Goal: Navigation & Orientation: Find specific page/section

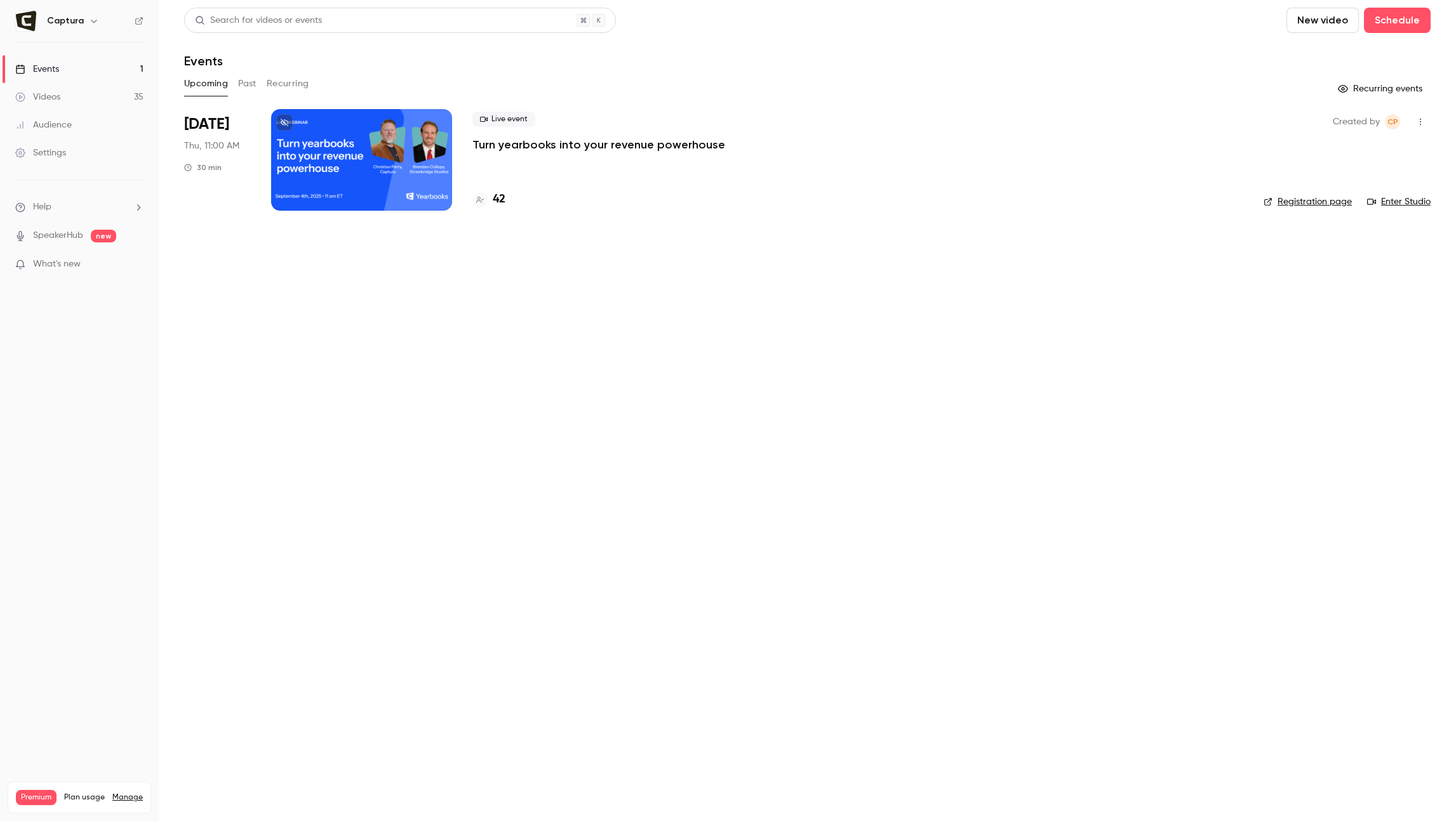
click at [349, 165] on div at bounding box center [361, 159] width 181 height 102
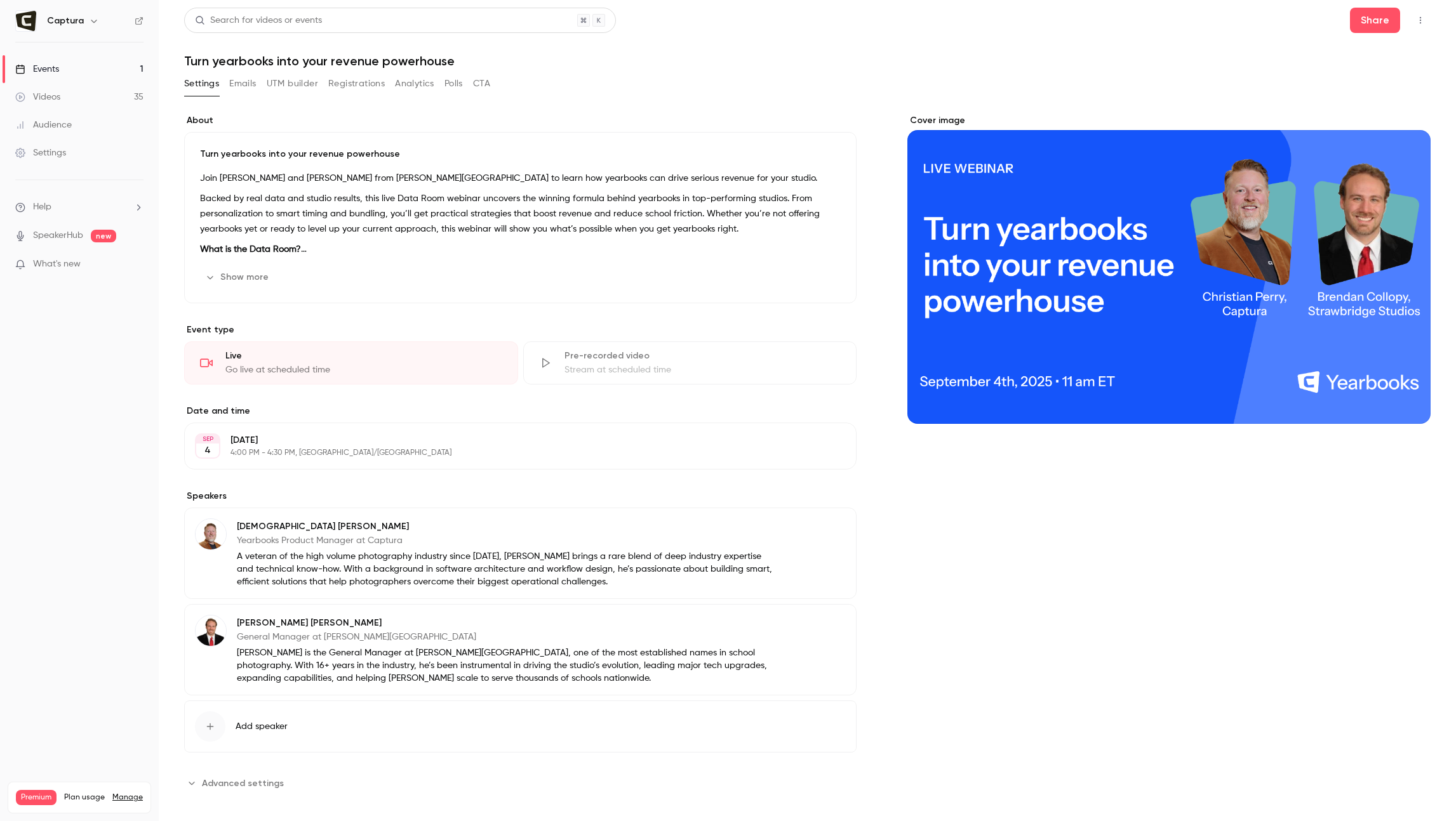
click at [257, 780] on span "Advanced settings" at bounding box center [242, 783] width 82 height 13
click at [237, 79] on button "Emails" at bounding box center [242, 84] width 27 height 21
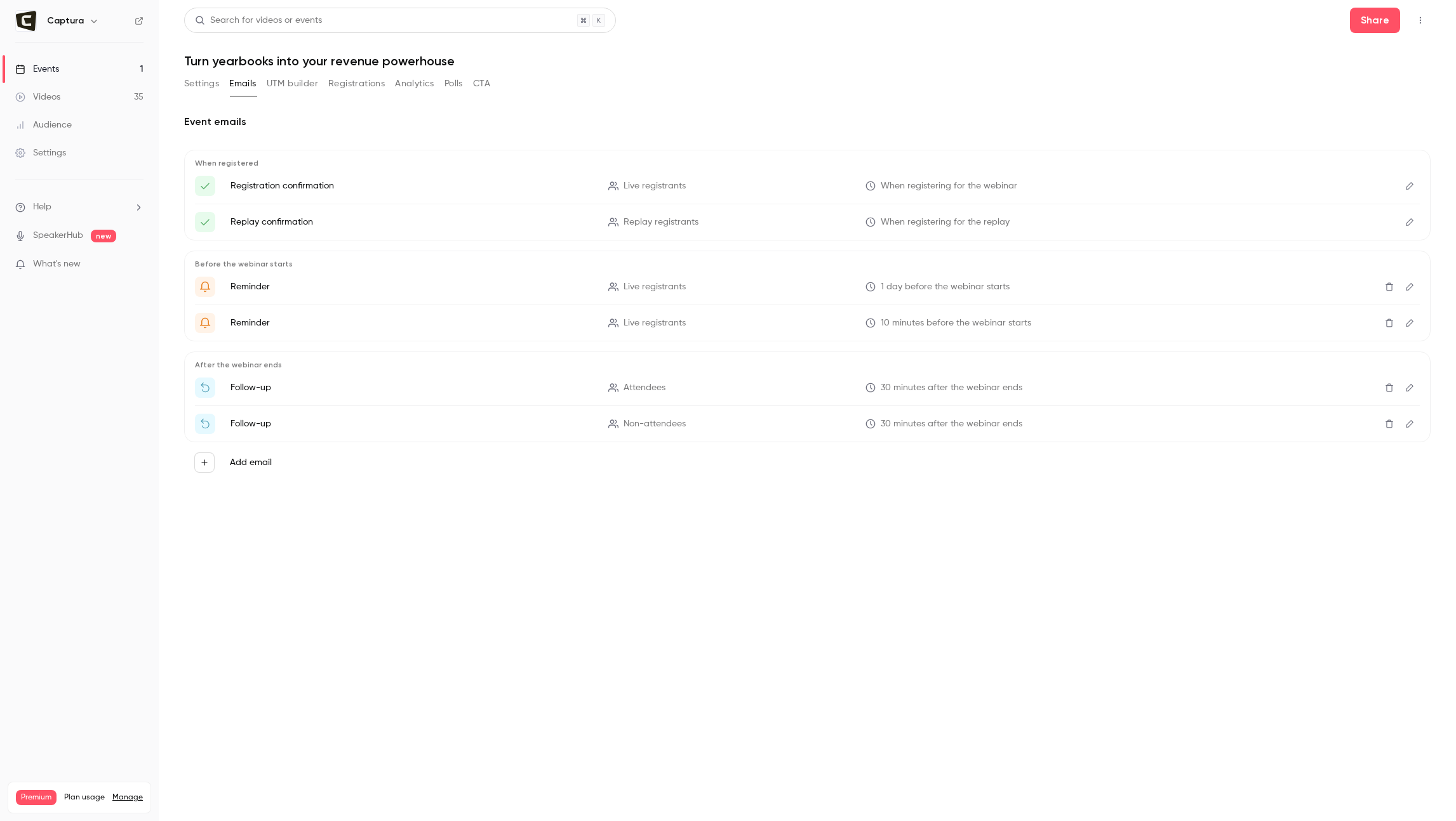
click at [268, 85] on button "UTM builder" at bounding box center [292, 84] width 51 height 21
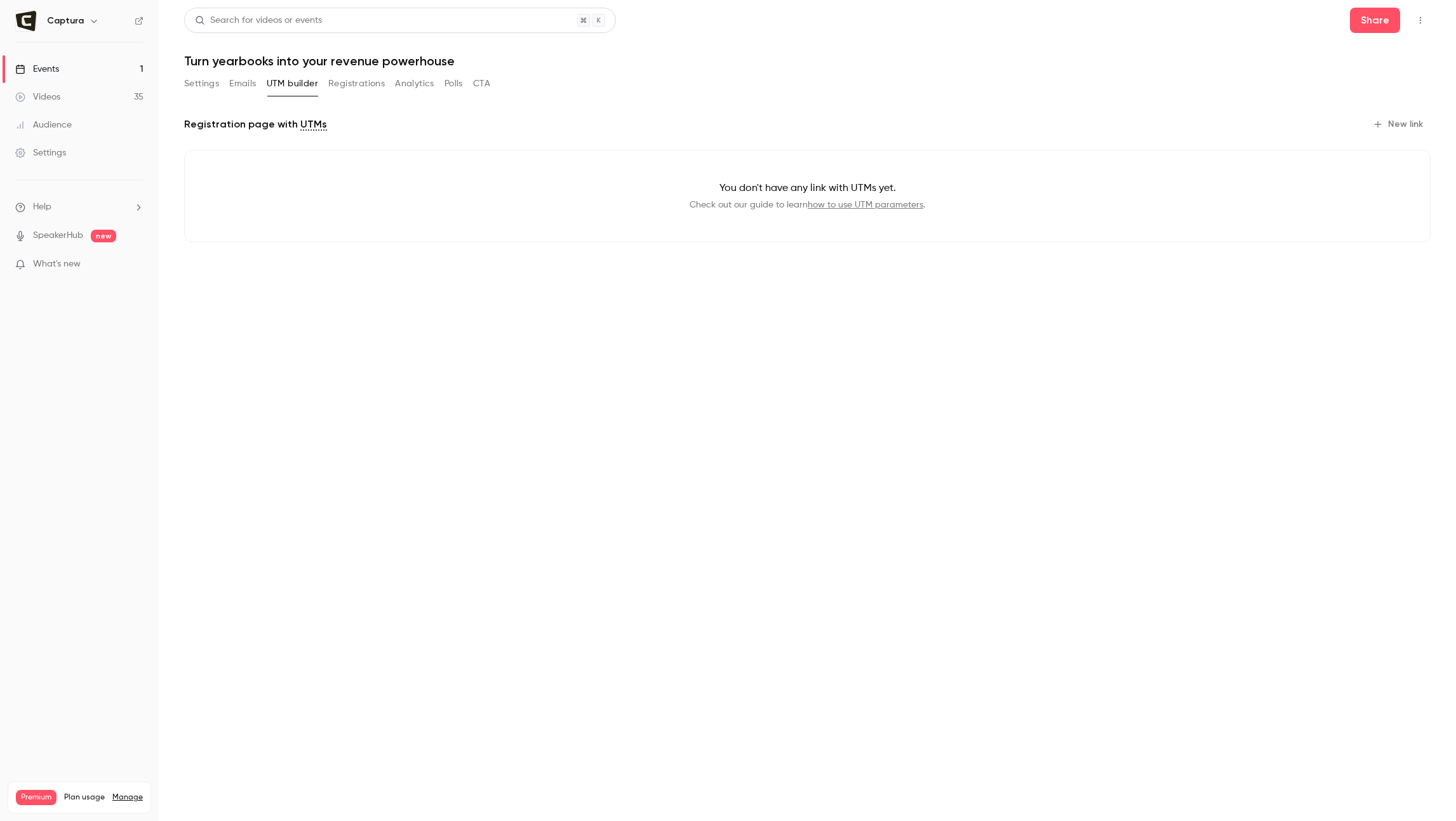
click at [364, 86] on button "Registrations" at bounding box center [356, 84] width 56 height 21
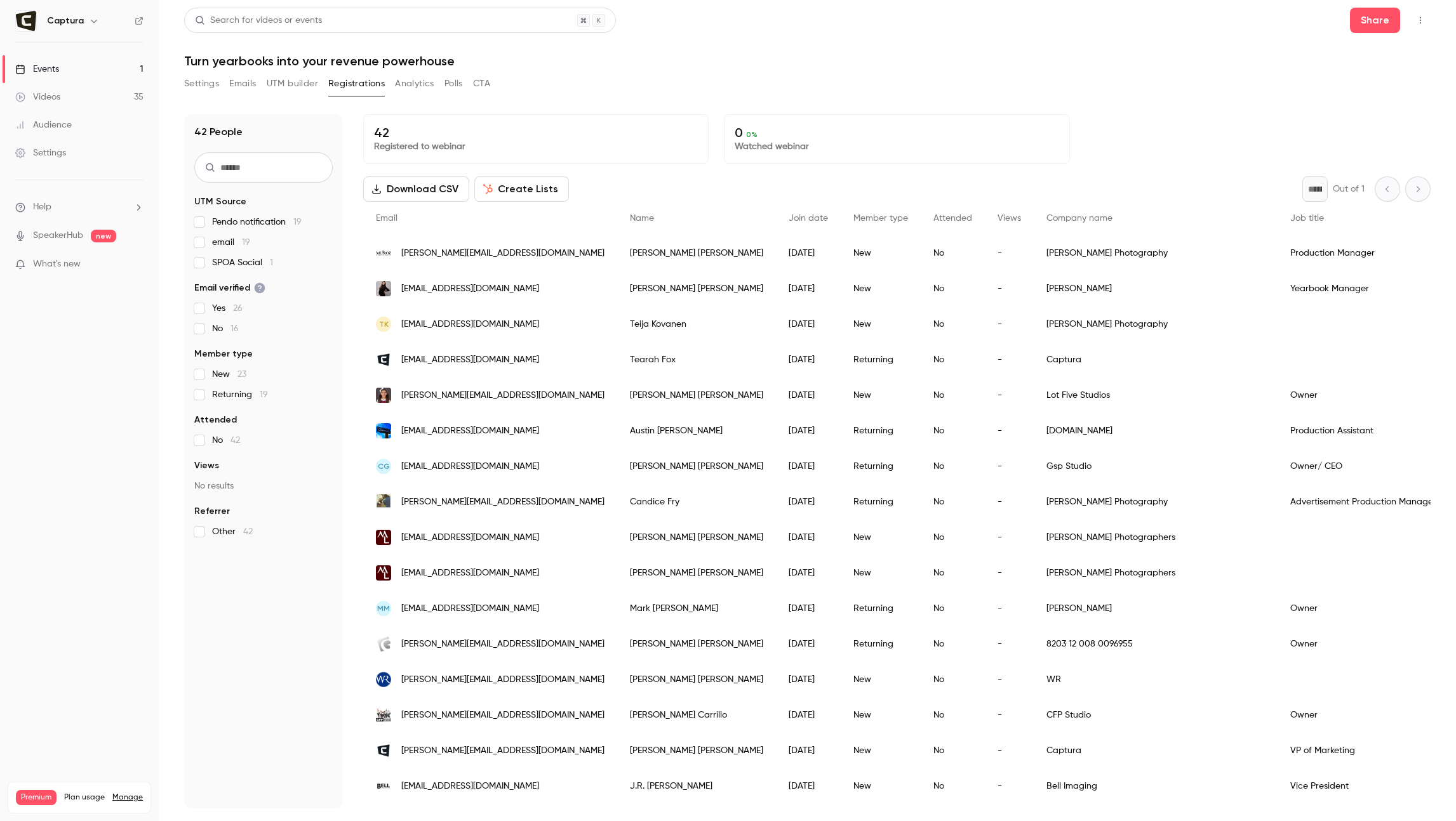
click at [246, 225] on span "Pendo notification 19" at bounding box center [256, 222] width 90 height 13
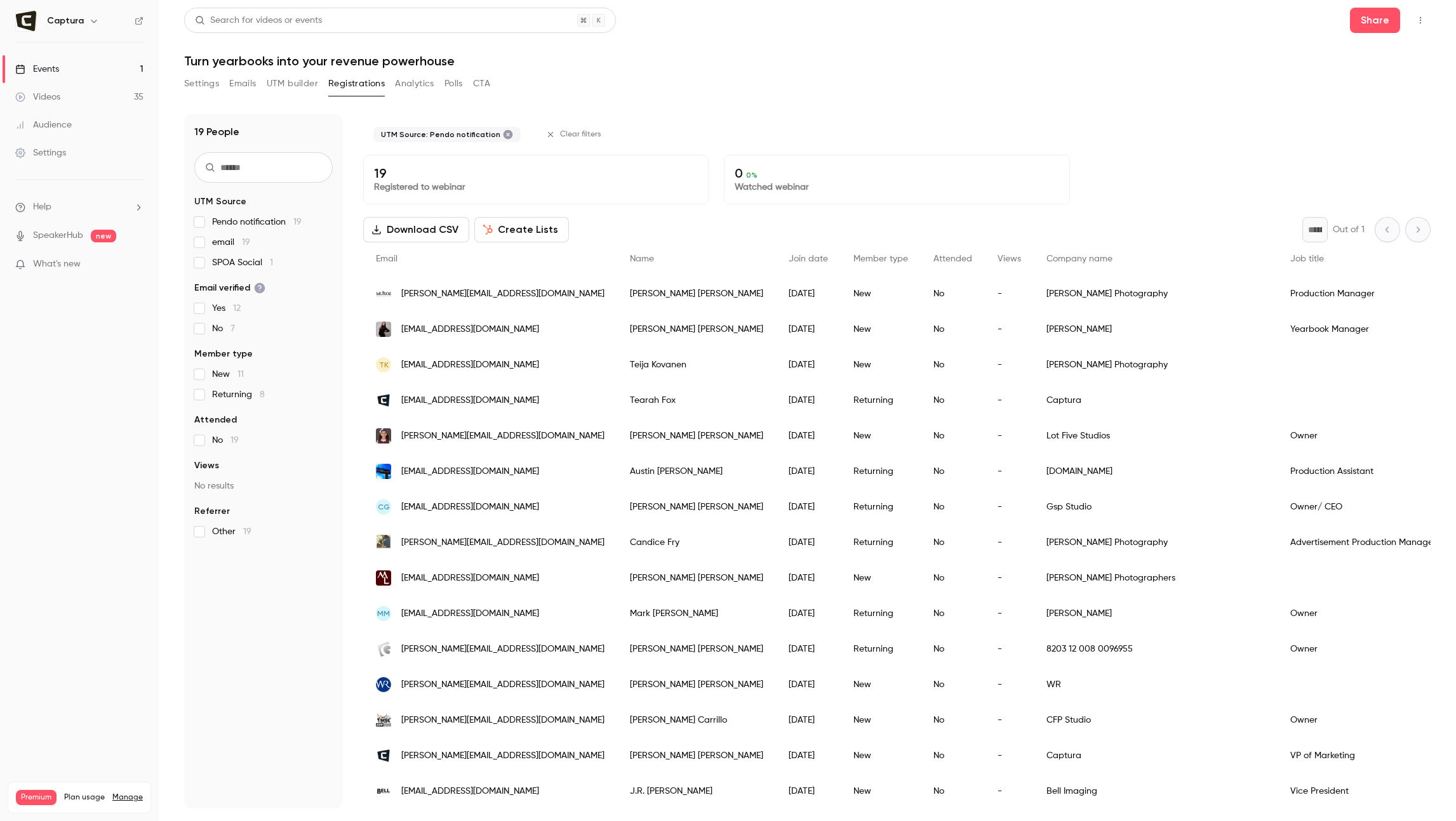
click at [231, 221] on span "Pendo notification 19" at bounding box center [256, 222] width 90 height 13
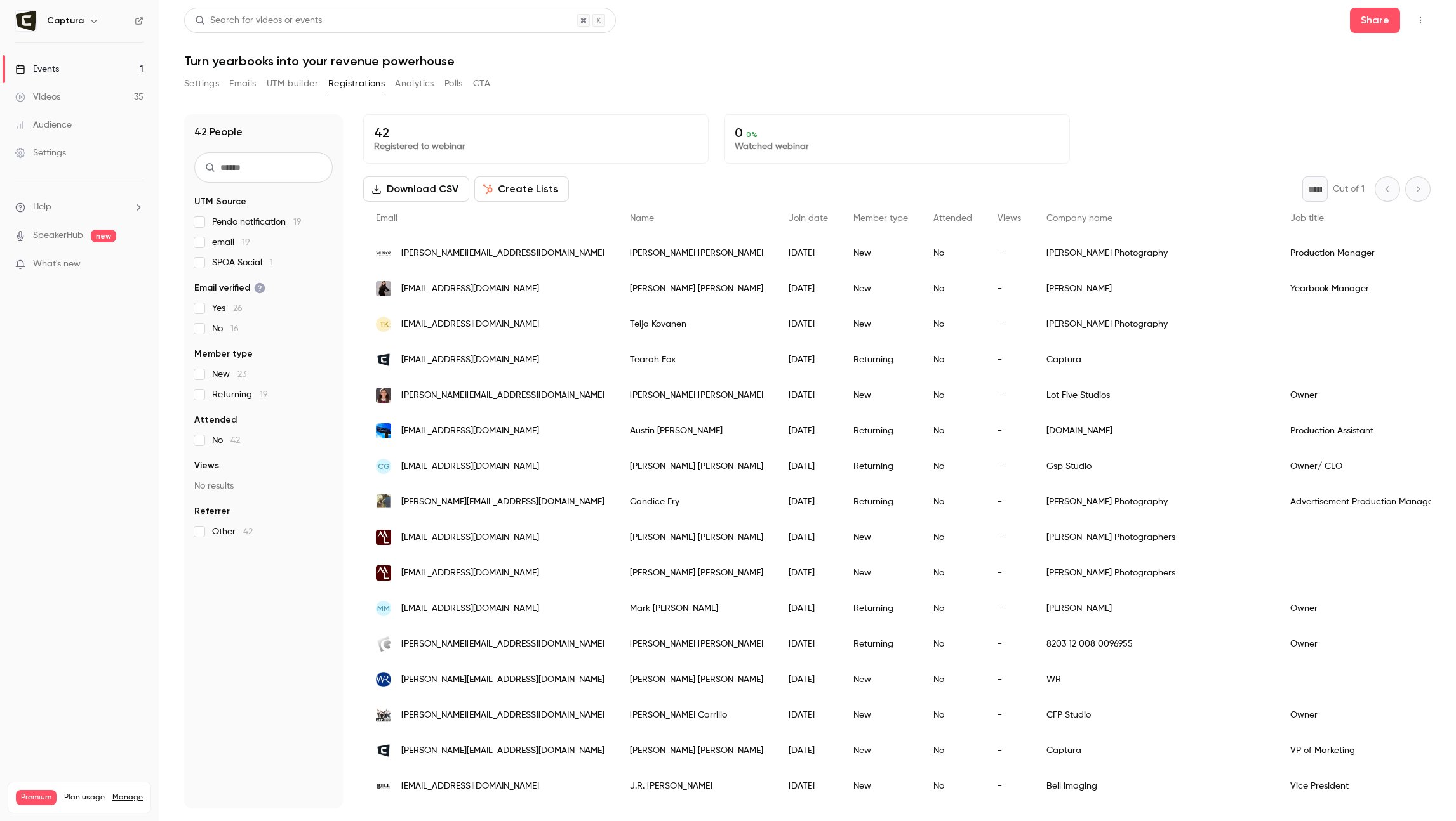
click at [81, 72] on link "Events 1" at bounding box center [79, 69] width 159 height 28
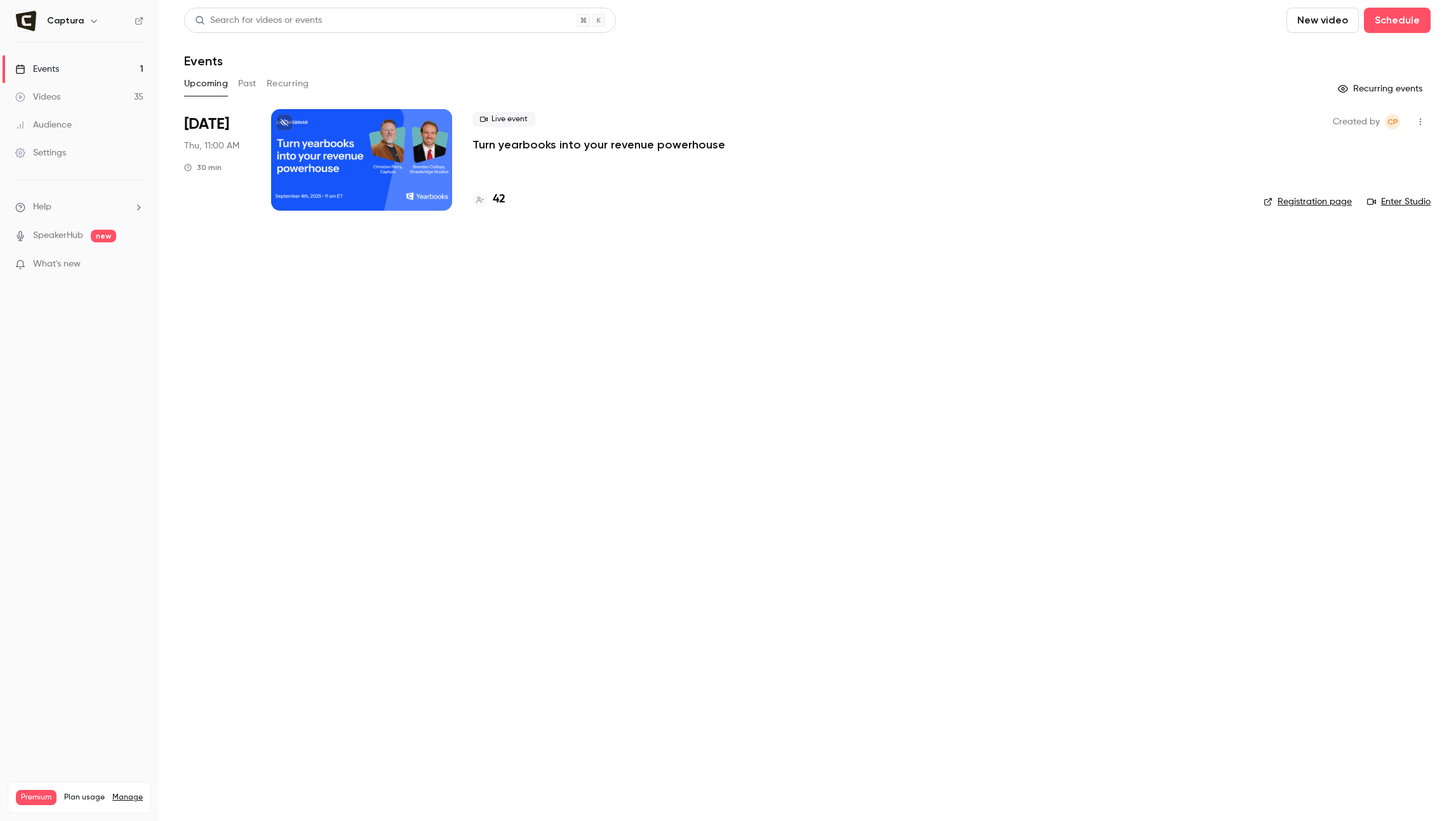
click at [1404, 203] on link "Enter Studio" at bounding box center [1399, 202] width 64 height 13
